Goal: Contribute content

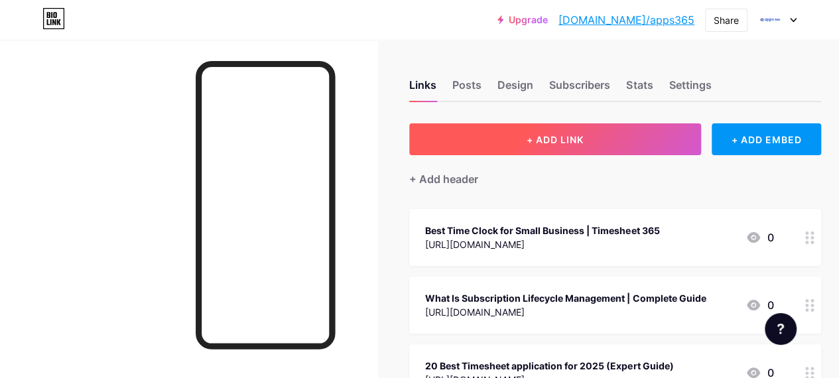
click at [504, 135] on button "+ ADD LINK" at bounding box center [555, 139] width 292 height 32
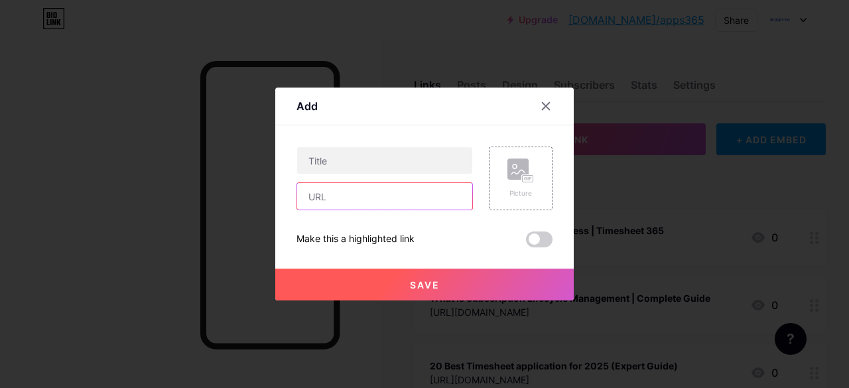
click at [328, 206] on input "text" at bounding box center [384, 196] width 175 height 27
paste input "[URL][DOMAIN_NAME]"
type input "[URL][DOMAIN_NAME]"
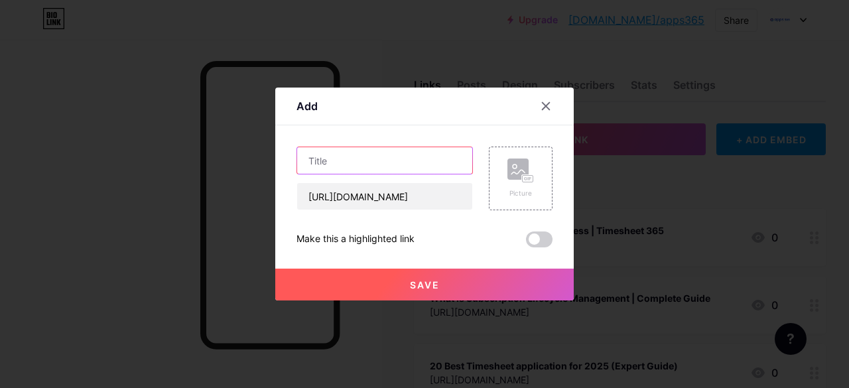
click at [371, 166] on input "text" at bounding box center [384, 160] width 175 height 27
paste input "Boost Productivity with SharePoint Task Management [DATE]"
type input "Boost Productivity with SharePoint Task Management [DATE]"
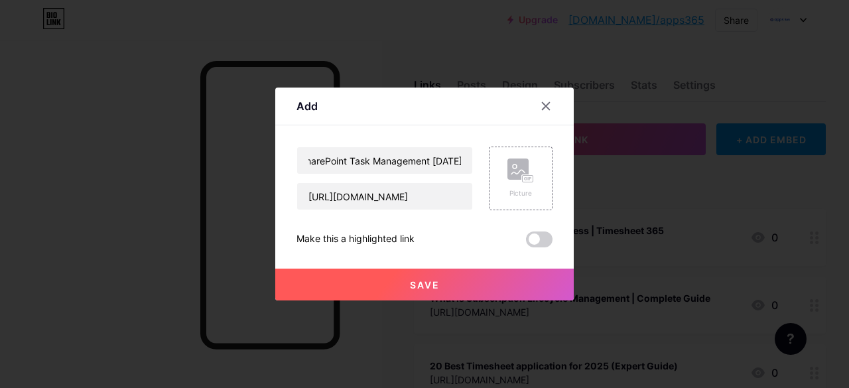
click at [451, 283] on button "Save" at bounding box center [424, 285] width 299 height 32
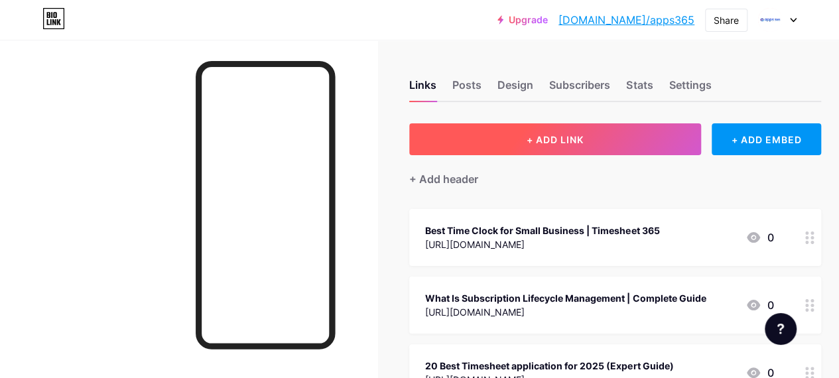
click at [561, 136] on span "+ ADD LINK" at bounding box center [555, 139] width 57 height 11
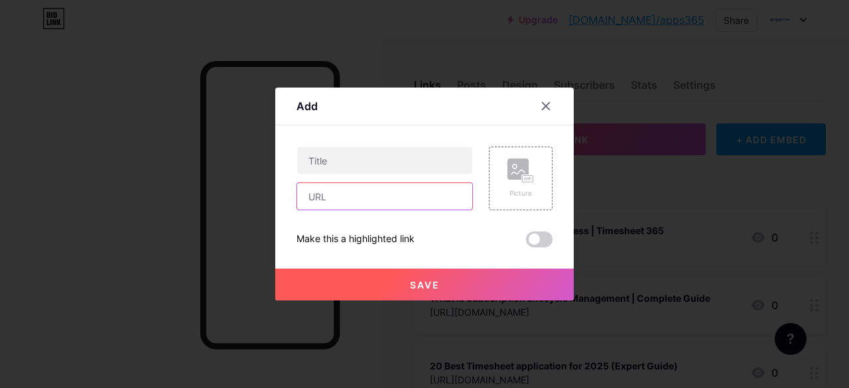
click at [354, 198] on input "text" at bounding box center [384, 196] width 175 height 27
paste input "[URL][DOMAIN_NAME]"
type input "[URL][DOMAIN_NAME]"
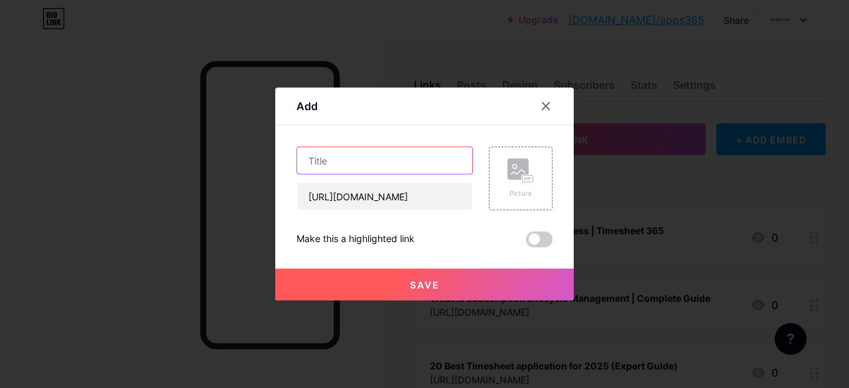
click at [327, 160] on input "text" at bounding box center [384, 160] width 175 height 27
paste input "Boost Productivity with SharePoint Task Management [DATE]"
type input "Boost Productivity with SharePoint Task Management [DATE]"
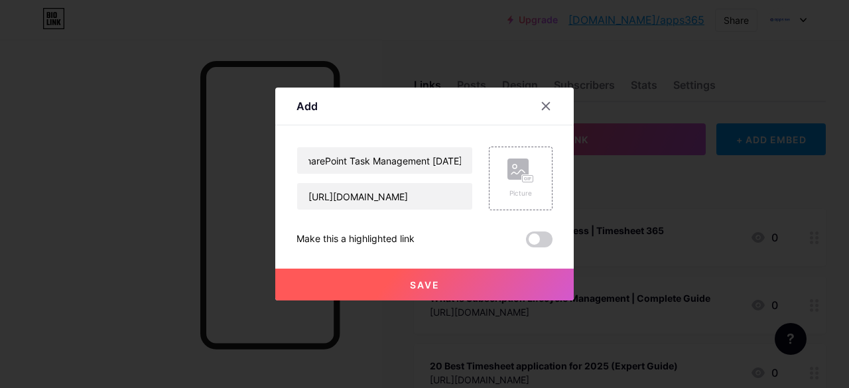
click at [401, 267] on div "Save" at bounding box center [424, 274] width 299 height 53
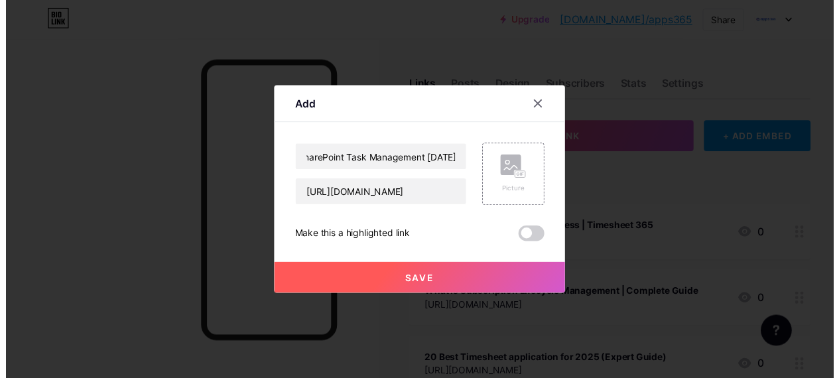
scroll to position [0, 0]
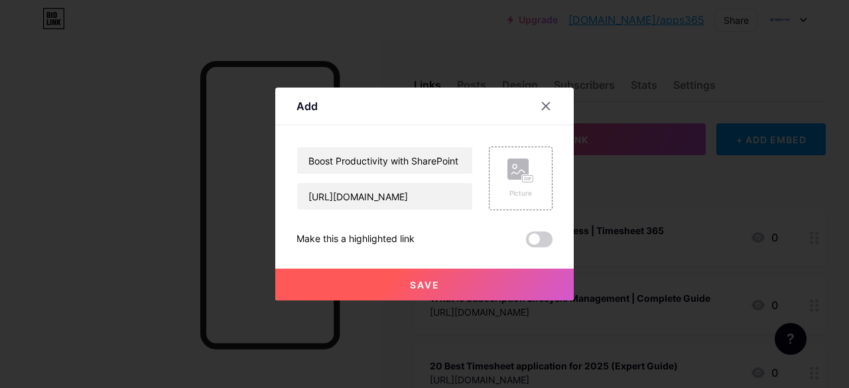
click at [411, 272] on button "Save" at bounding box center [424, 285] width 299 height 32
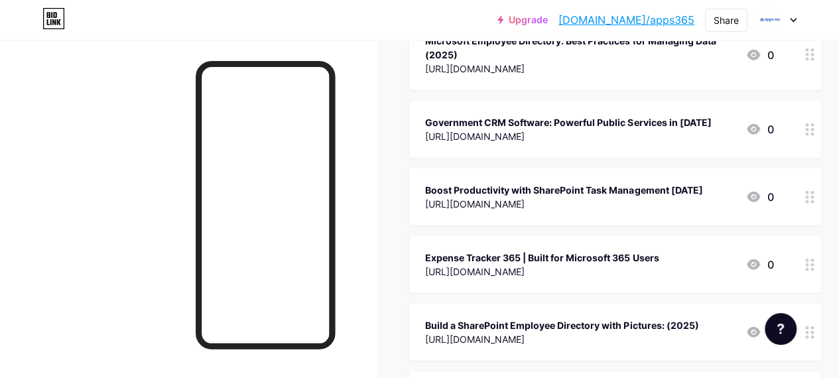
scroll to position [2344, 0]
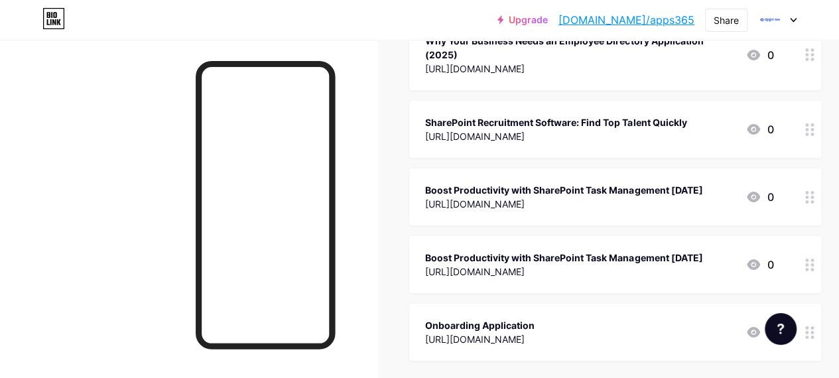
click at [814, 264] on icon at bounding box center [810, 265] width 9 height 13
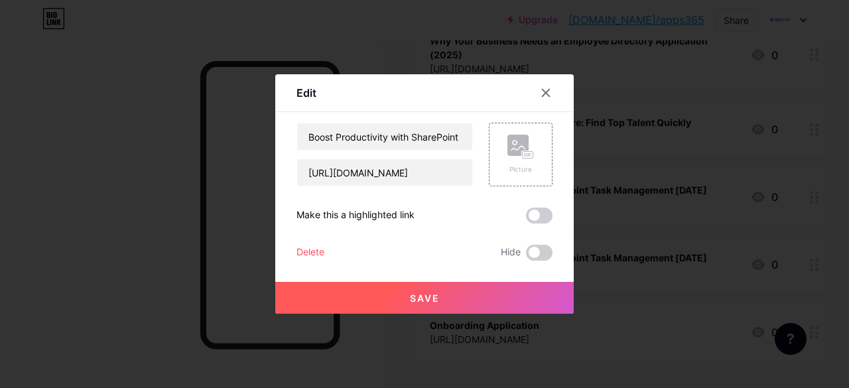
click at [302, 253] on div "Delete" at bounding box center [311, 253] width 28 height 16
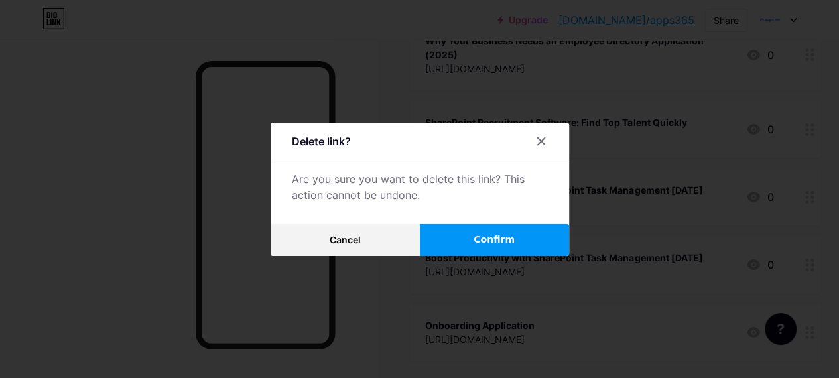
click at [481, 234] on button "Confirm" at bounding box center [494, 240] width 149 height 32
